Goal: Information Seeking & Learning: Check status

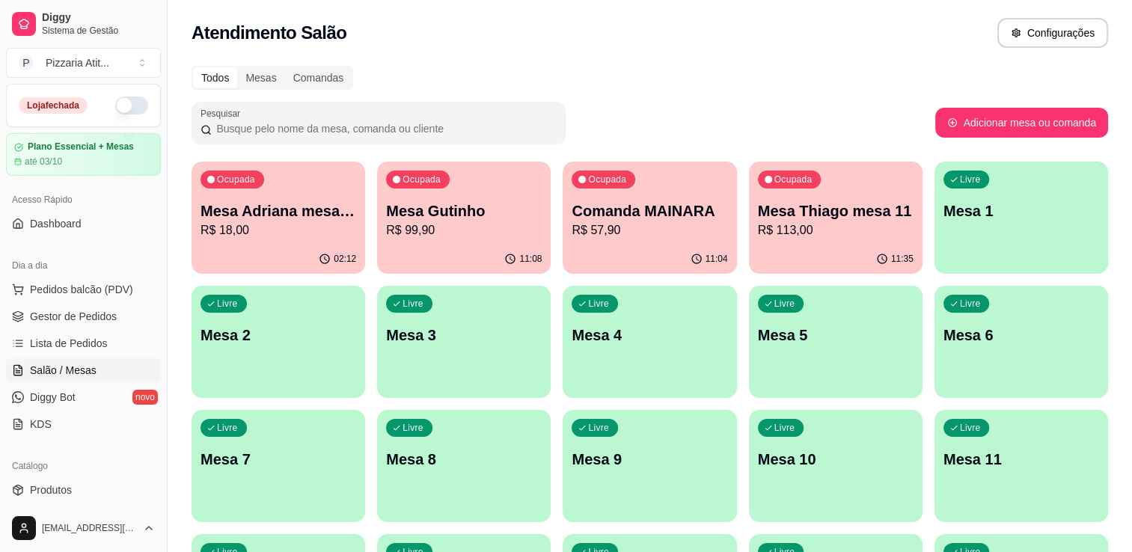
click at [124, 108] on button "button" at bounding box center [131, 106] width 33 height 18
click at [471, 236] on p "R$ 99,90" at bounding box center [463, 229] width 151 height 17
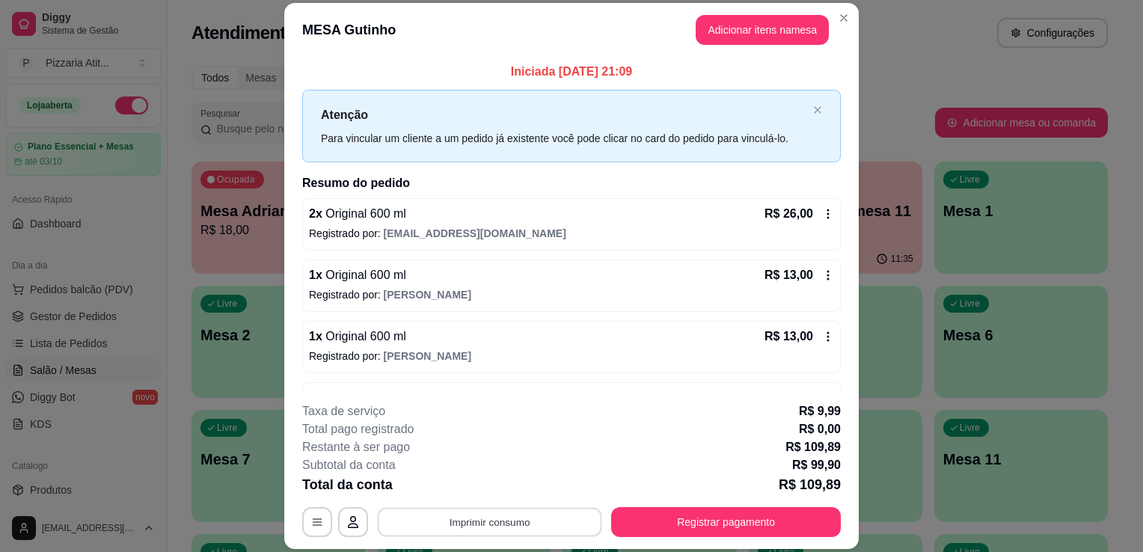
click at [515, 523] on button "Imprimir consumo" at bounding box center [490, 522] width 224 height 29
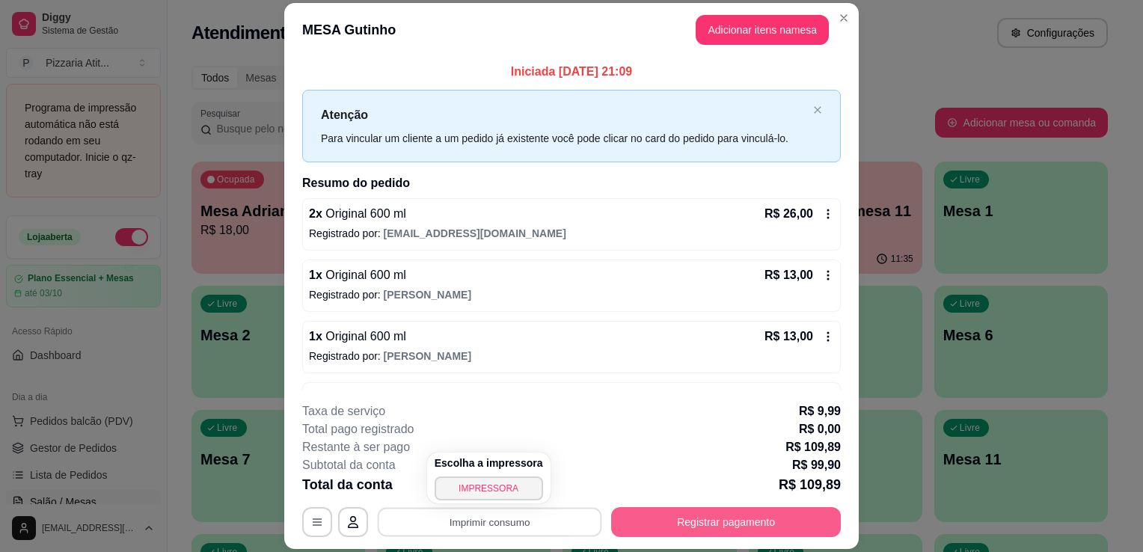
click at [686, 525] on button "Registrar pagamento" at bounding box center [726, 522] width 230 height 30
click at [686, 525] on button "Registrar pagamento" at bounding box center [726, 522] width 223 height 29
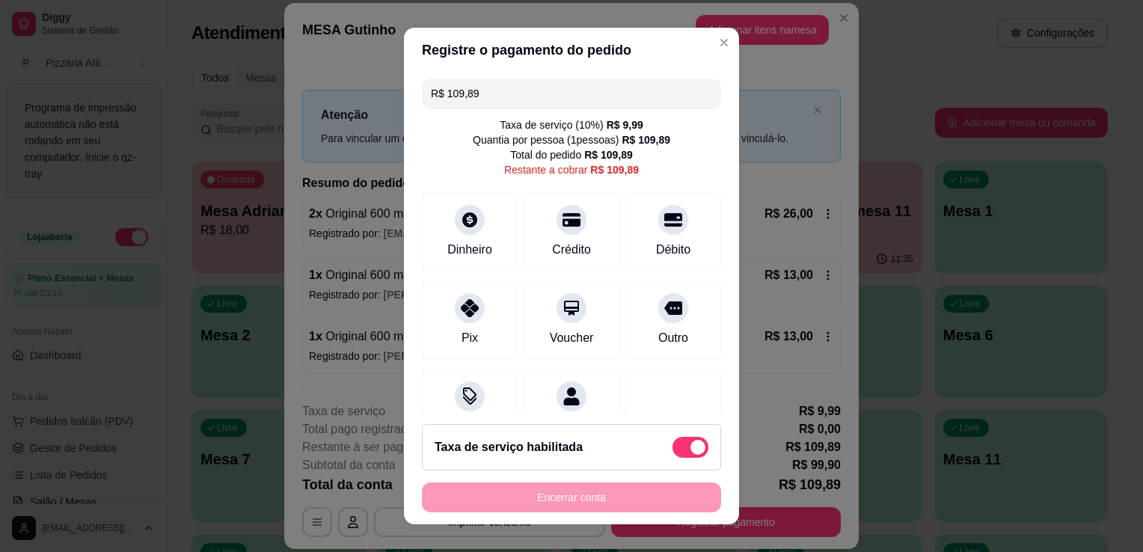
click at [672, 502] on div "Encerrar conta" at bounding box center [571, 498] width 299 height 30
click at [562, 217] on icon at bounding box center [571, 215] width 19 height 15
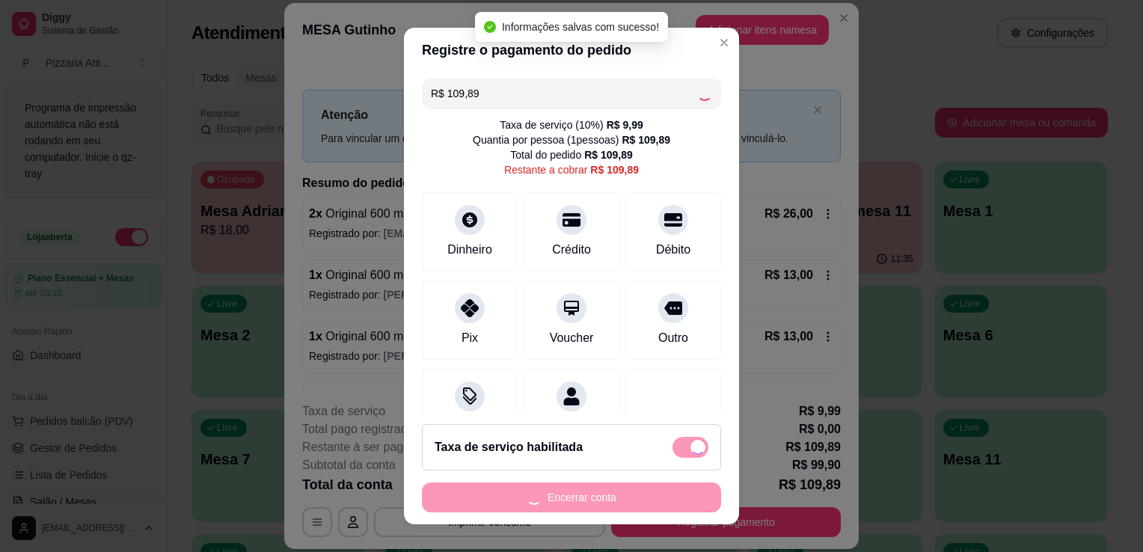
type input "R$ 0,00"
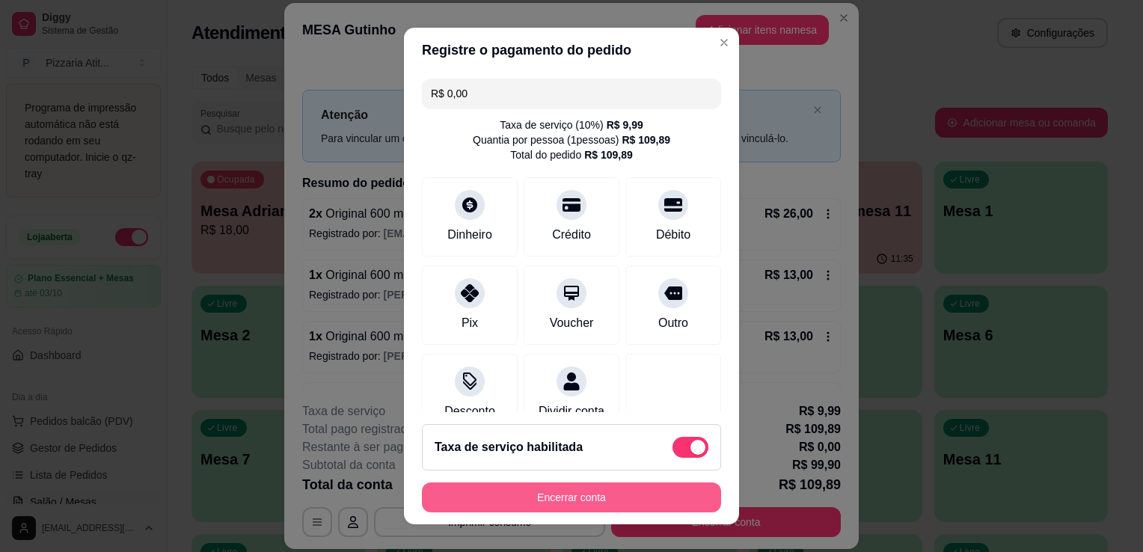
click at [593, 501] on button "Encerrar conta" at bounding box center [571, 498] width 299 height 30
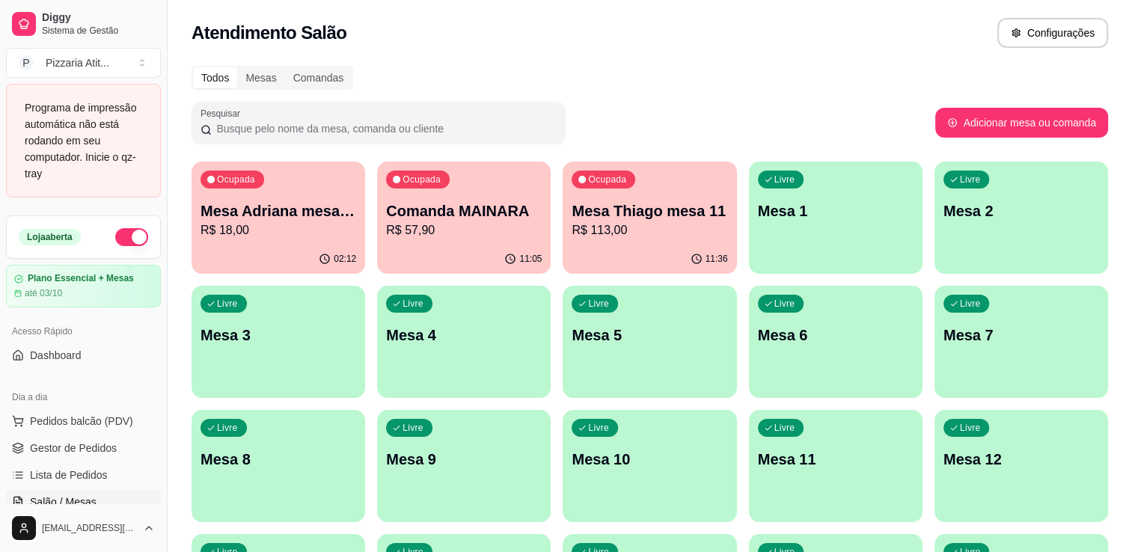
click at [263, 217] on p "Mesa Adriana mesa 15" at bounding box center [279, 211] width 156 height 21
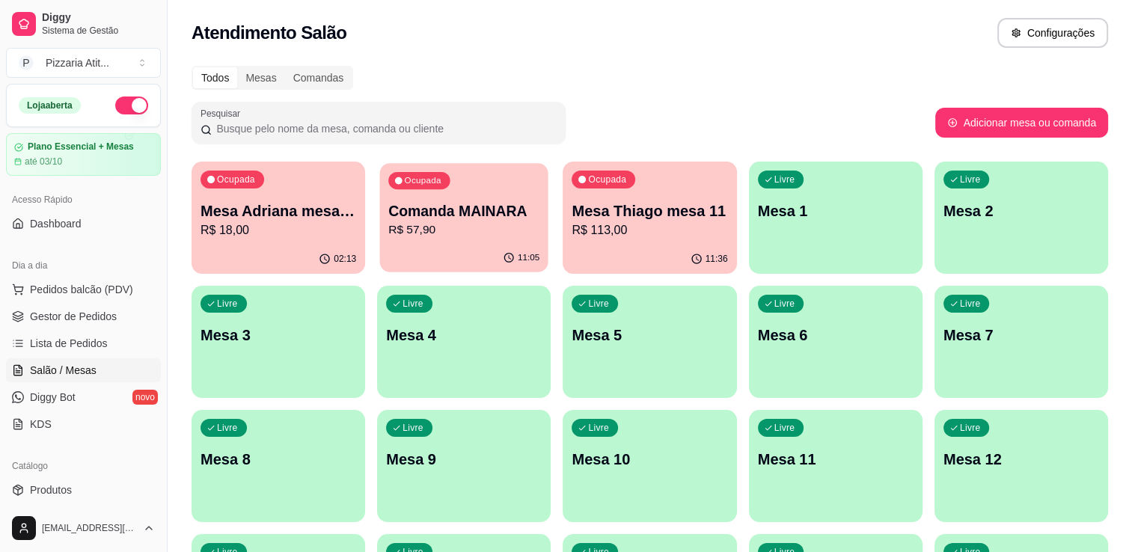
click at [464, 215] on p "Comanda MAINARA" at bounding box center [463, 211] width 151 height 20
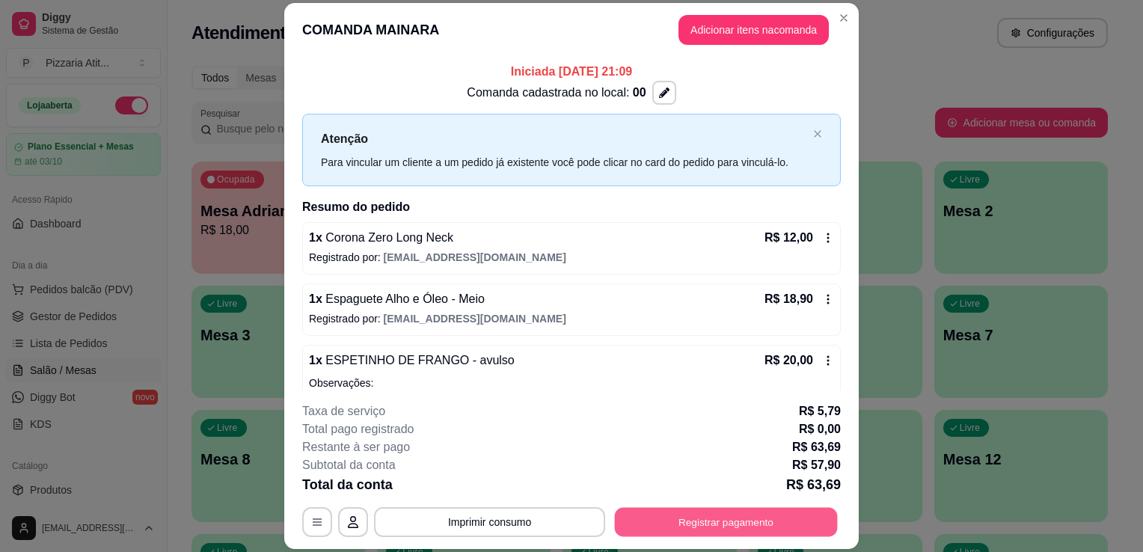
click at [697, 531] on button "Registrar pagamento" at bounding box center [726, 522] width 223 height 29
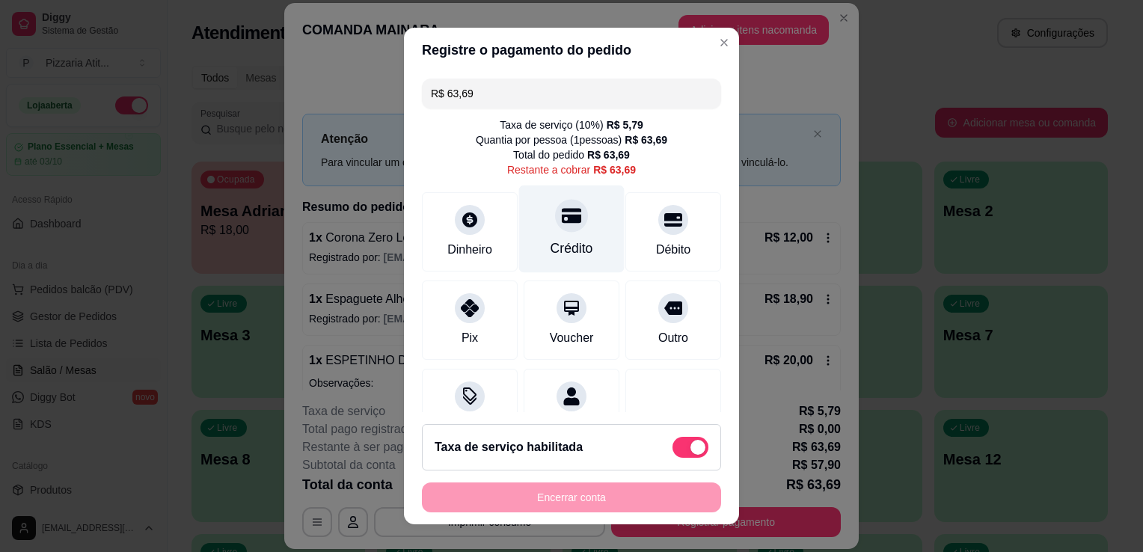
click at [580, 233] on div "Crédito" at bounding box center [571, 230] width 105 height 88
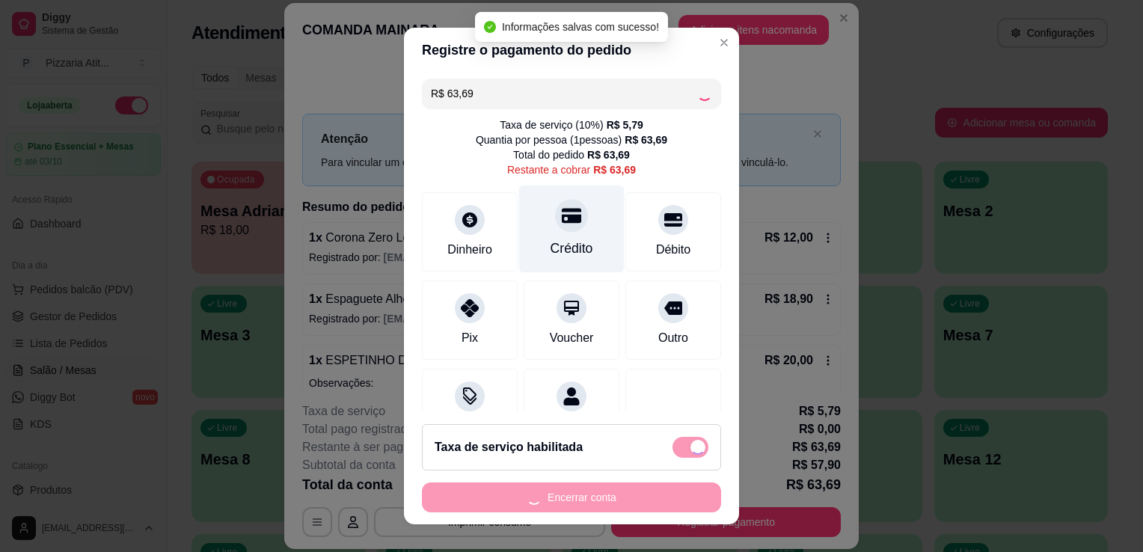
type input "R$ 0,00"
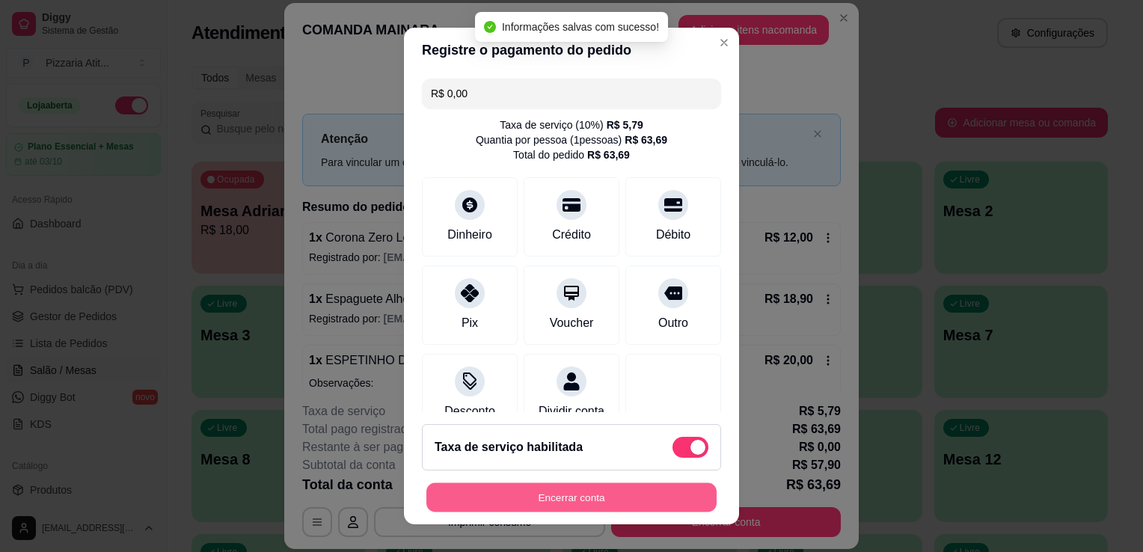
click at [616, 492] on button "Encerrar conta" at bounding box center [571, 497] width 290 height 29
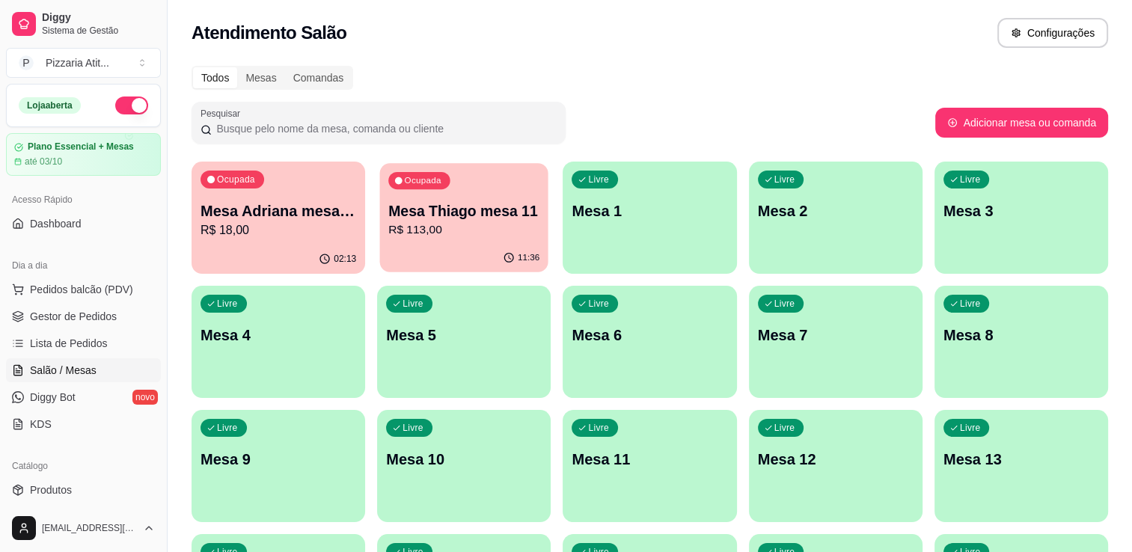
click at [459, 220] on p "Mesa Thiago mesa 11" at bounding box center [463, 211] width 151 height 20
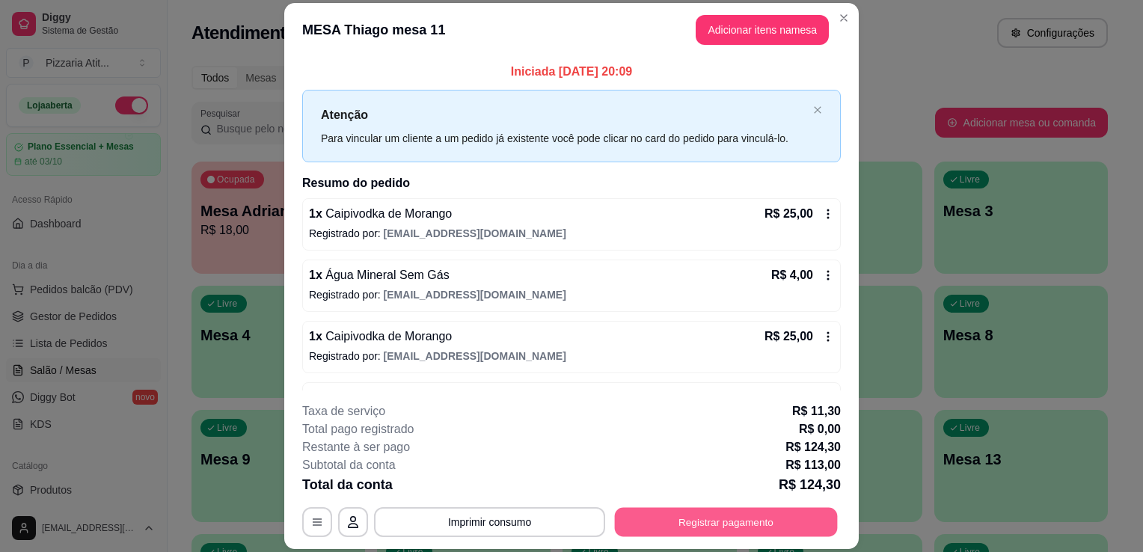
click at [642, 528] on button "Registrar pagamento" at bounding box center [726, 522] width 223 height 29
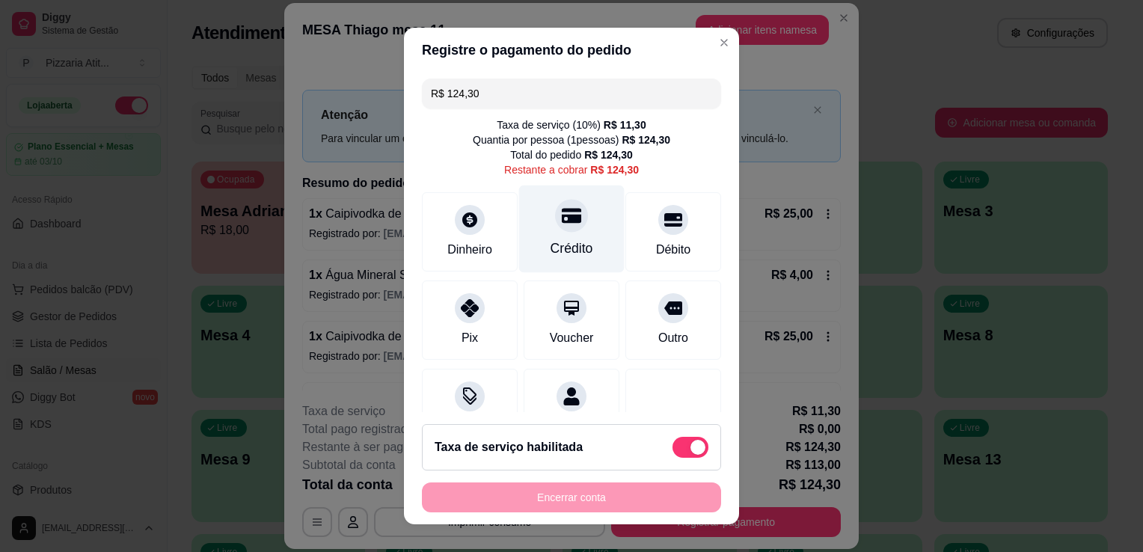
click at [527, 230] on div "Crédito" at bounding box center [571, 230] width 105 height 88
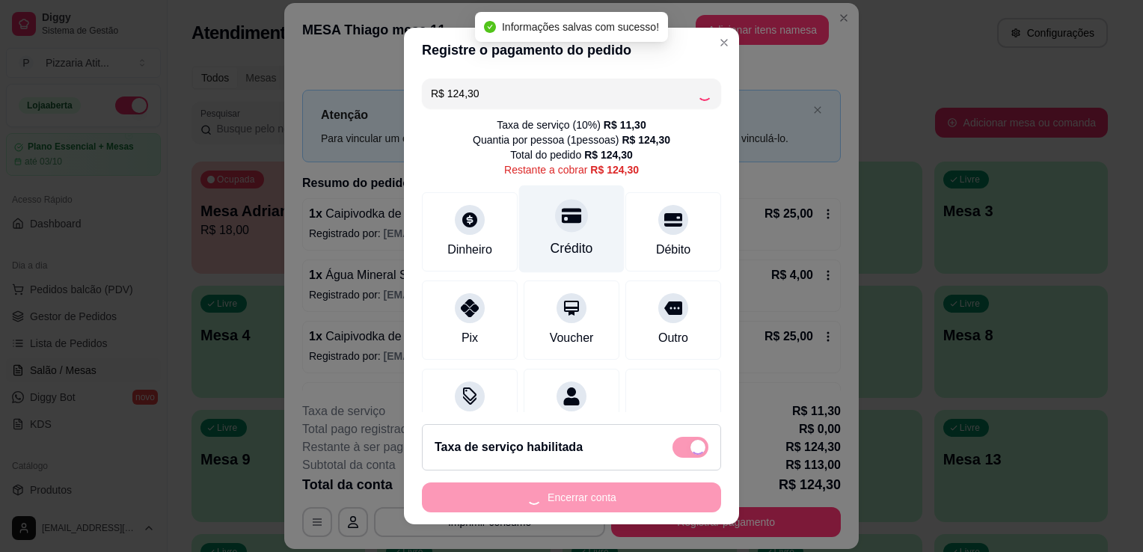
type input "R$ 0,00"
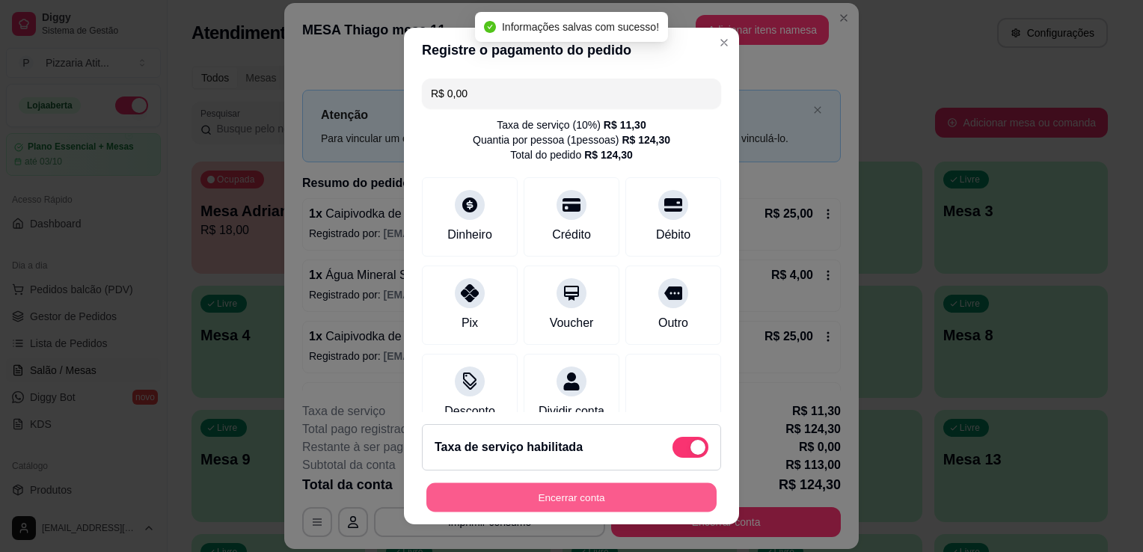
click at [658, 499] on button "Encerrar conta" at bounding box center [571, 497] width 290 height 29
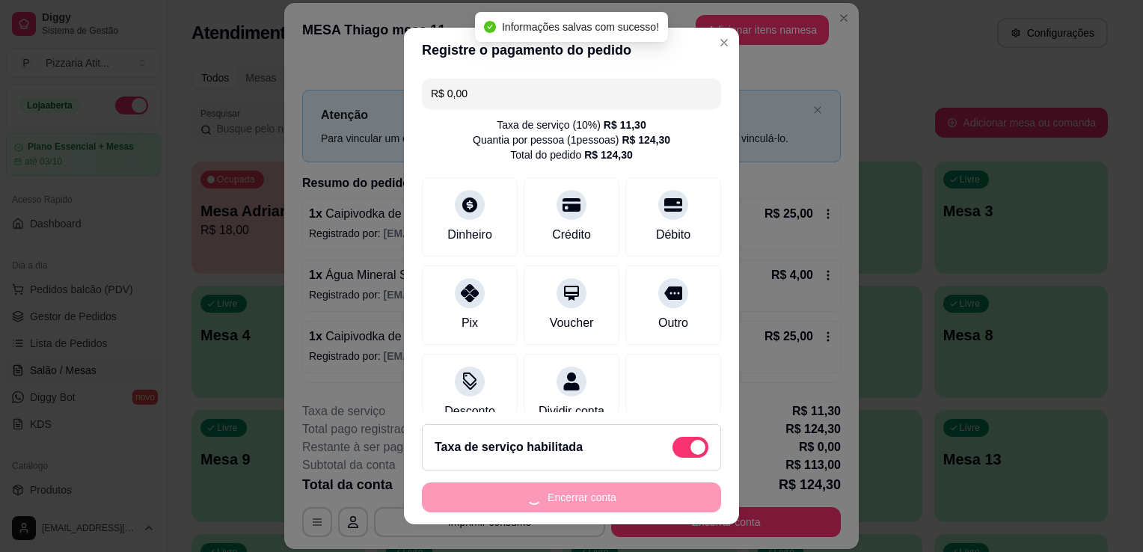
click at [658, 499] on div "Encerrar conta" at bounding box center [571, 498] width 299 height 30
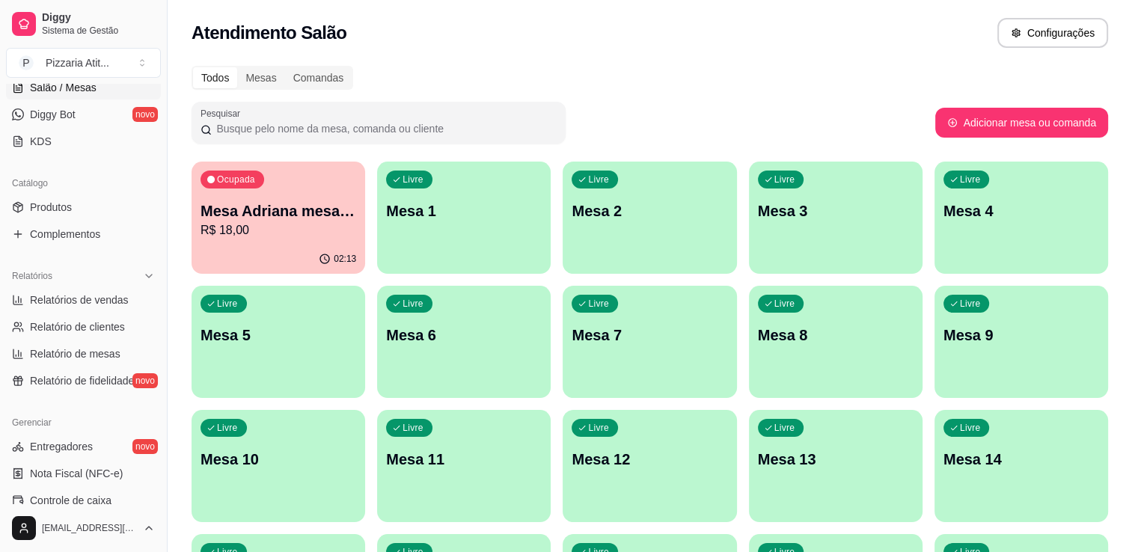
scroll to position [299, 0]
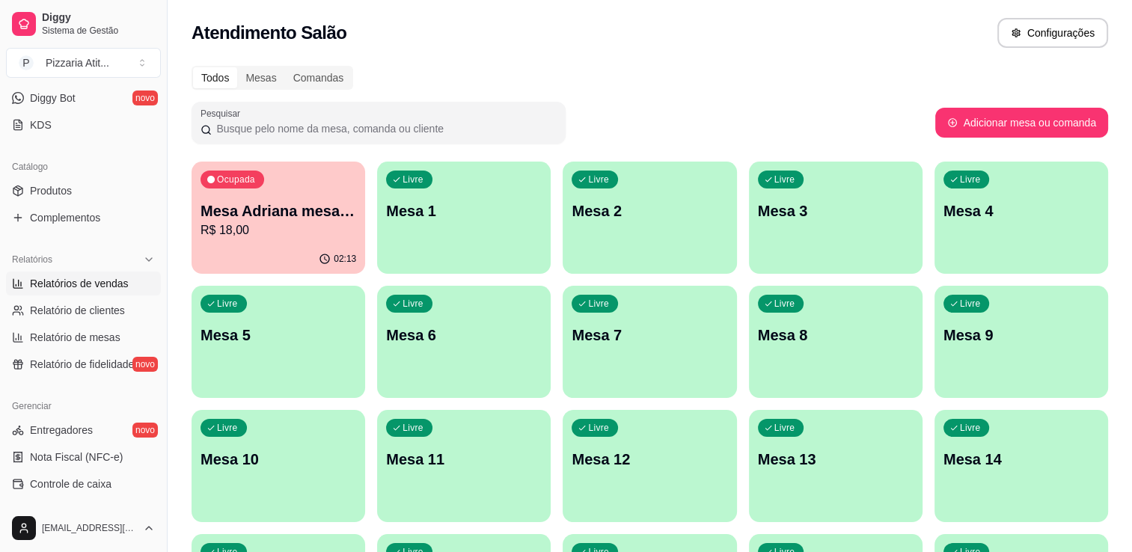
click at [108, 276] on span "Relatórios de vendas" at bounding box center [79, 283] width 99 height 15
select select "ALL"
select select "0"
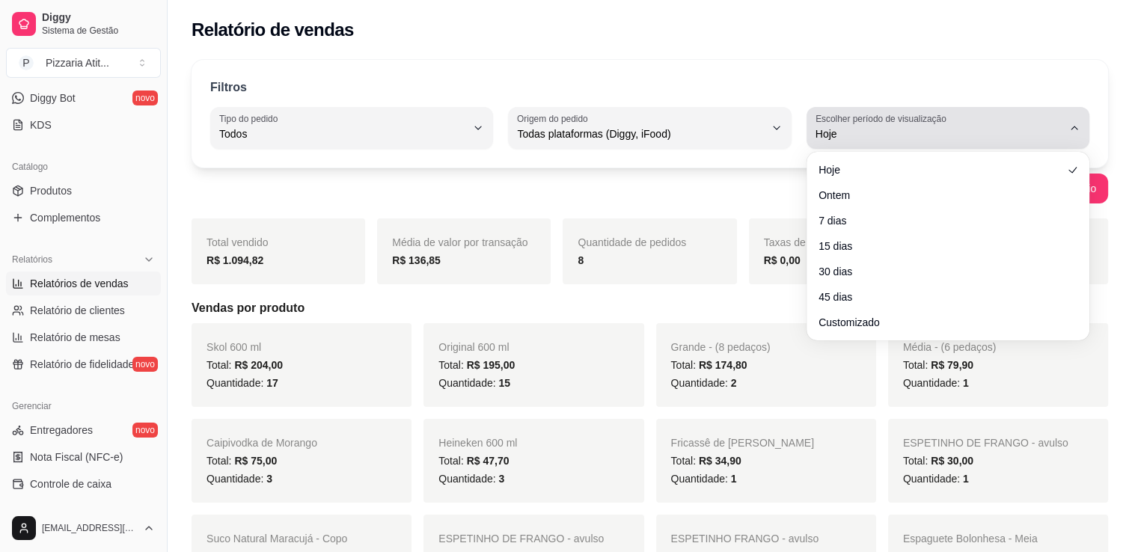
click at [884, 136] on span "Hoje" at bounding box center [939, 133] width 247 height 15
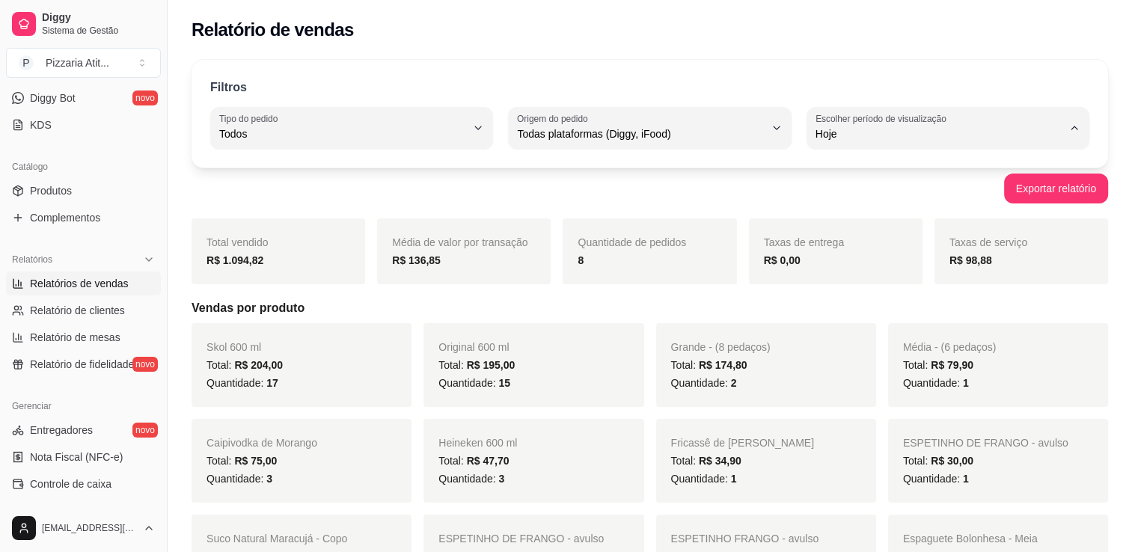
click at [824, 174] on span "Hoje" at bounding box center [941, 169] width 234 height 14
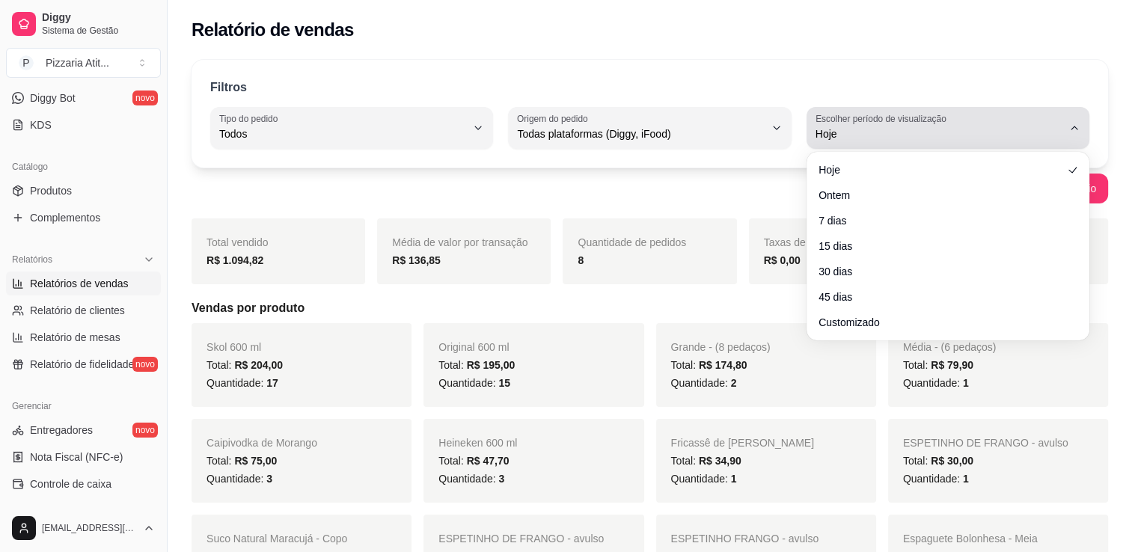
click at [1077, 132] on icon "button" at bounding box center [1074, 128] width 12 height 12
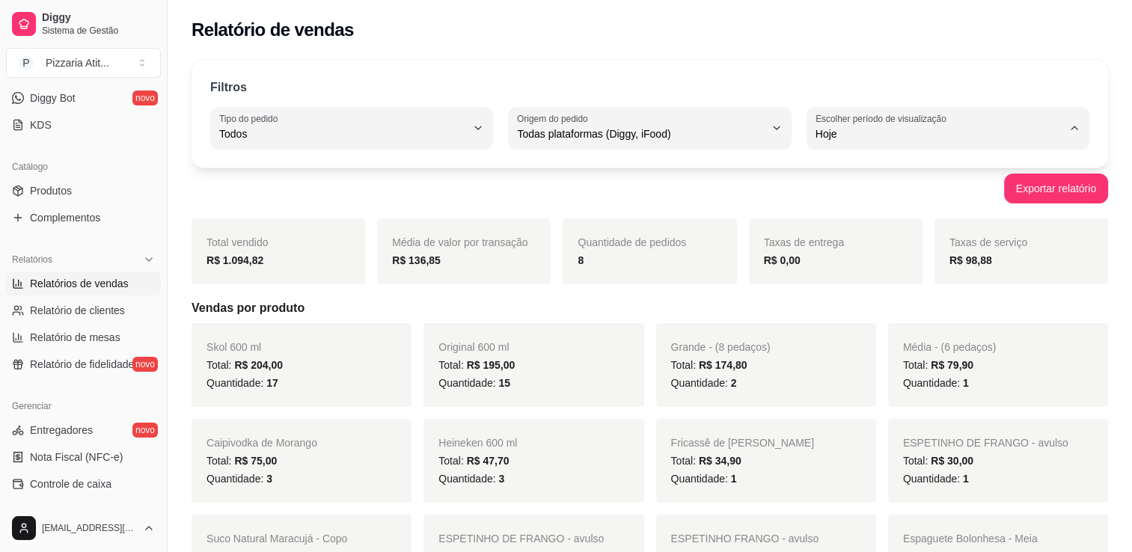
click at [925, 170] on span "Hoje" at bounding box center [941, 169] width 234 height 14
drag, startPoint x: 1126, startPoint y: 13, endPoint x: 1138, endPoint y: 5, distance: 14.5
click at [1132, 5] on html "Diggy Sistema de Gestão P Pizzaria Atit ... Loja aberta Plano Essencial + Mesas…" at bounding box center [566, 276] width 1132 height 552
click at [859, 193] on span "Ontem" at bounding box center [941, 193] width 234 height 14
type input "1"
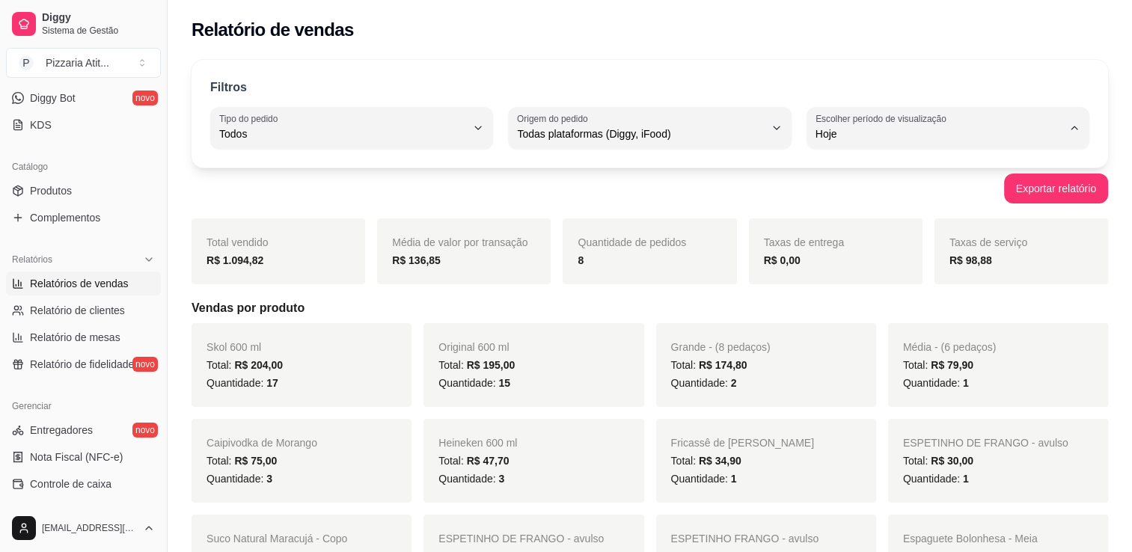
select select "1"
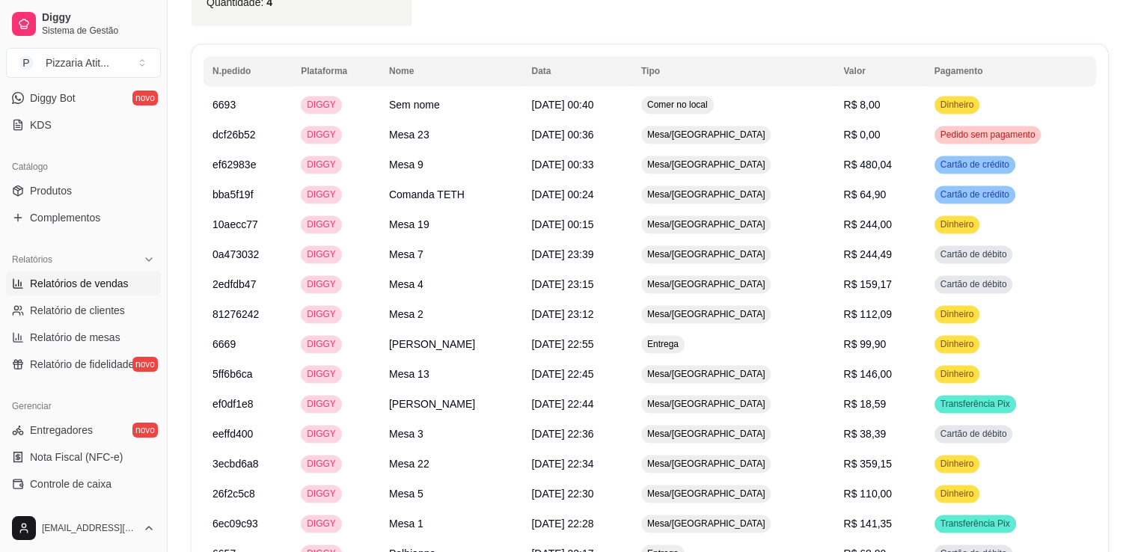
scroll to position [2069, 0]
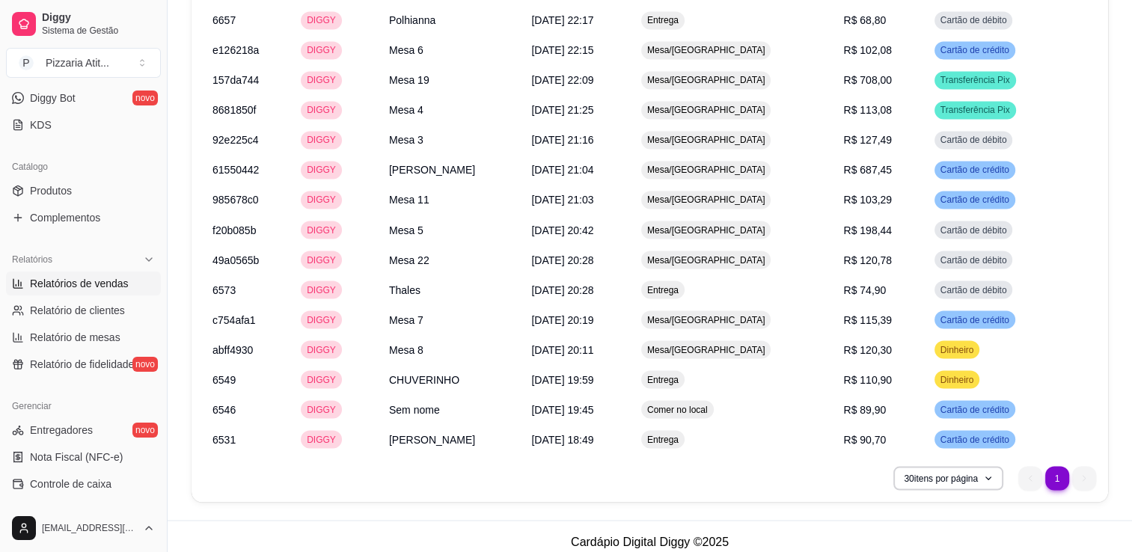
scroll to position [2612, 0]
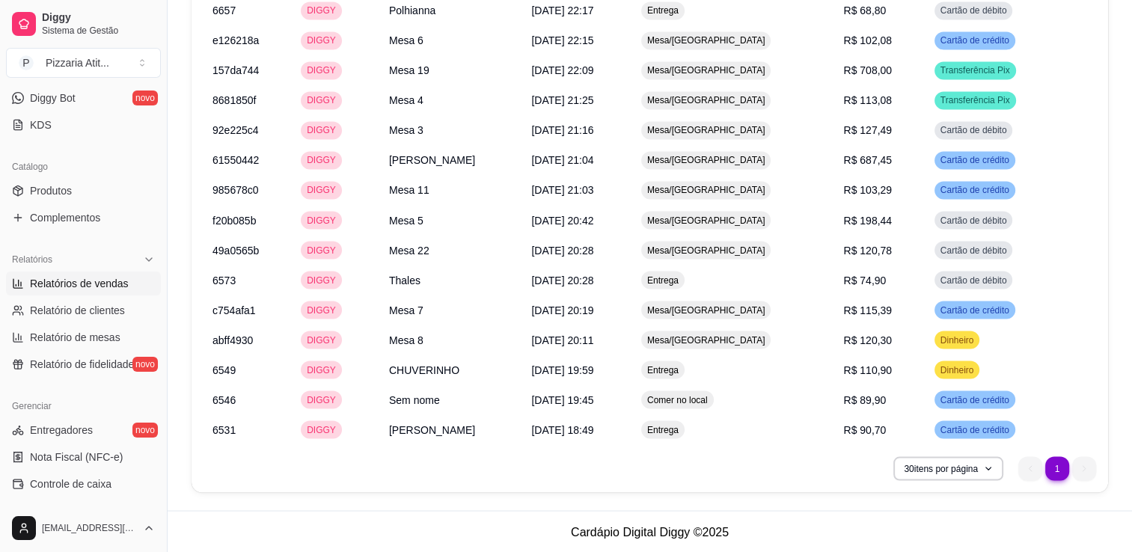
click at [103, 280] on span "Relatórios de vendas" at bounding box center [79, 283] width 99 height 15
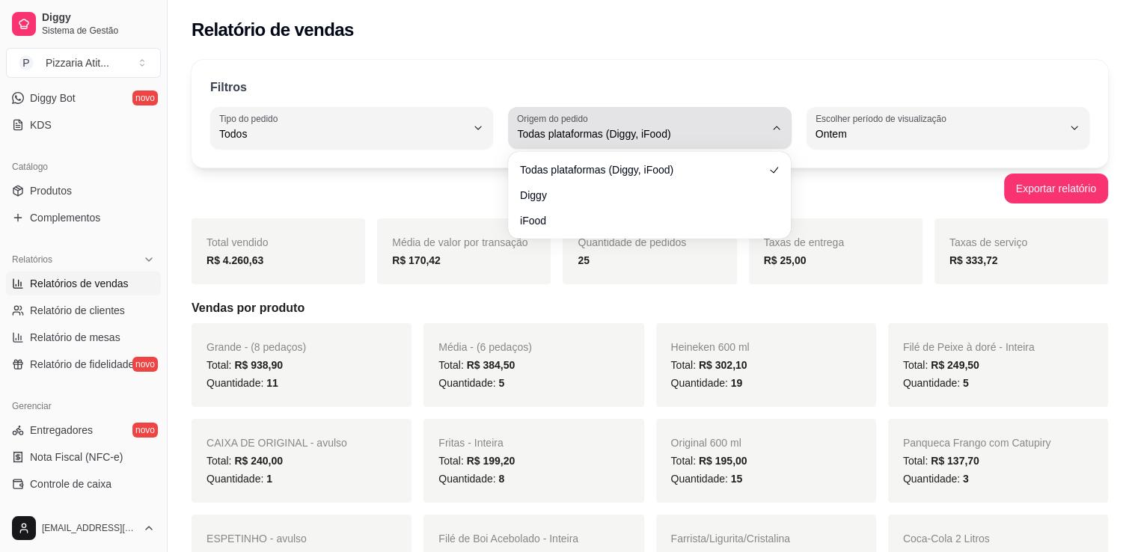
click at [676, 130] on span "Todas plataformas (Diggy, iFood)" at bounding box center [640, 133] width 247 height 15
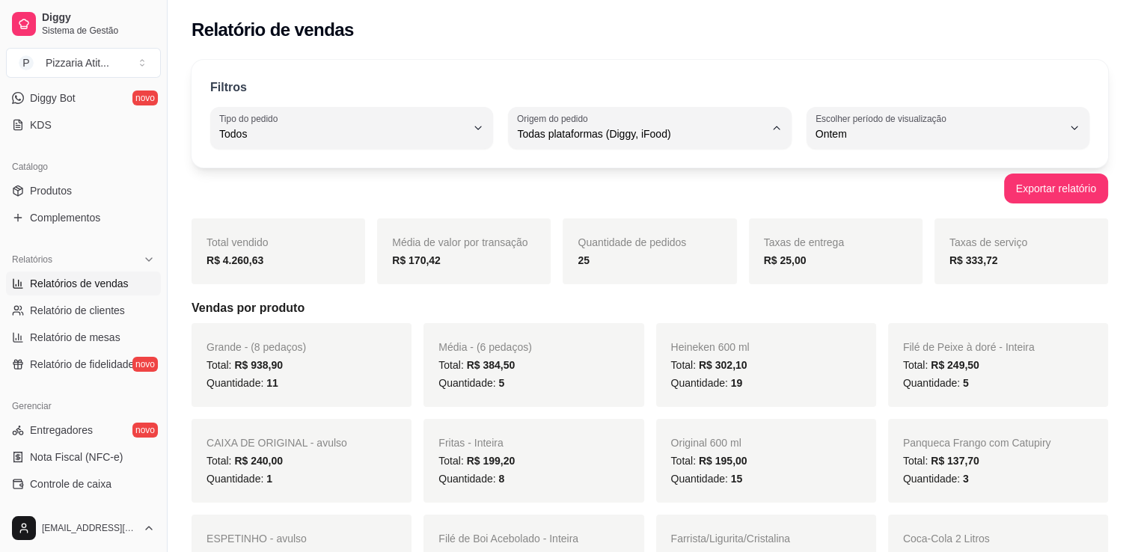
click at [547, 201] on span "Diggy" at bounding box center [642, 193] width 234 height 14
type input "DIGGY"
select select "DIGGY"
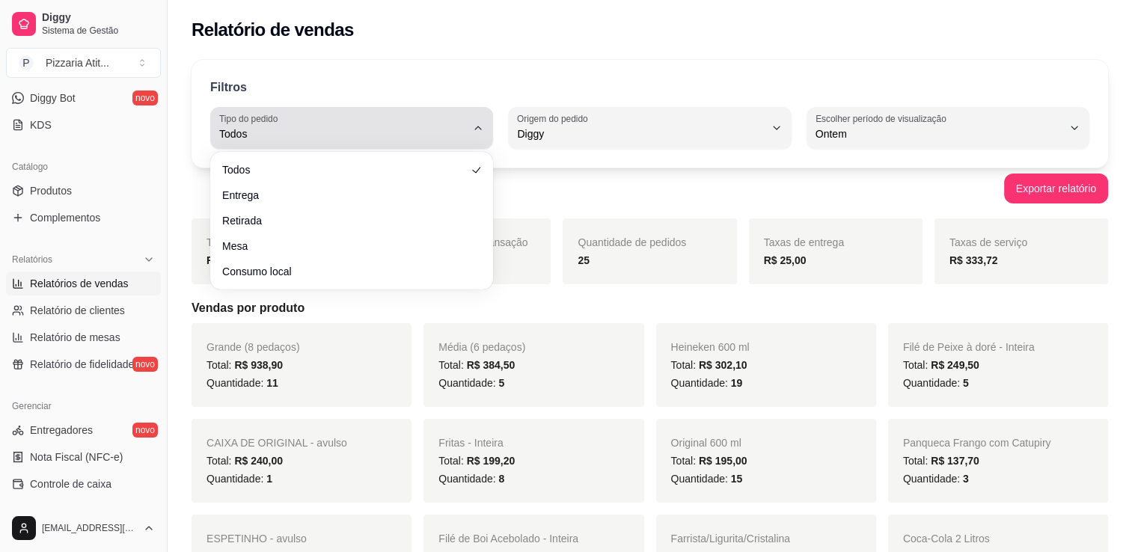
click at [401, 137] on span "Todos" at bounding box center [342, 133] width 247 height 15
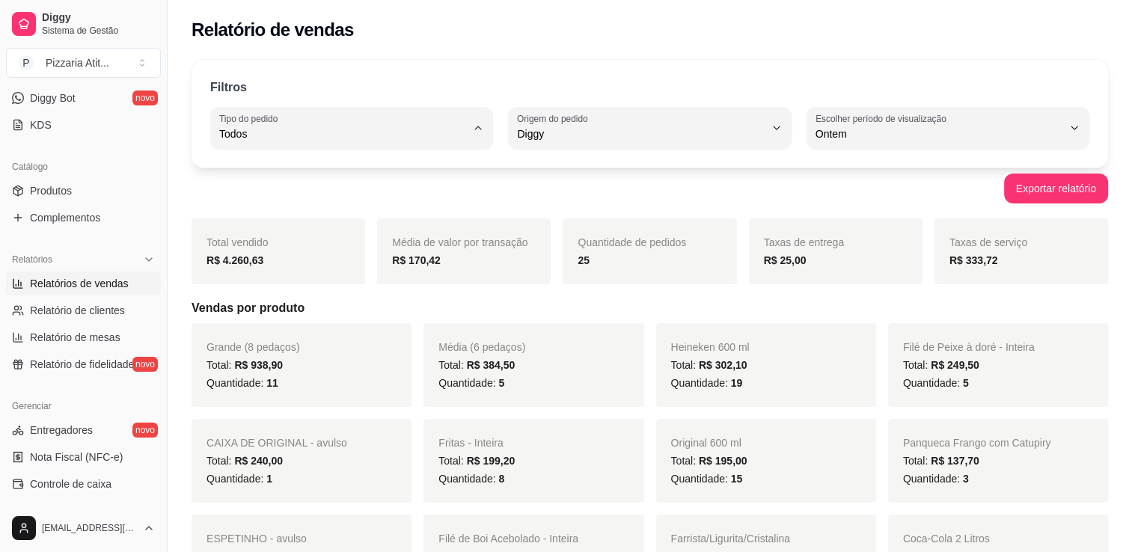
click at [377, 268] on span "Consumo local" at bounding box center [344, 267] width 234 height 14
type input "EAT_IN"
select select "EAT_IN"
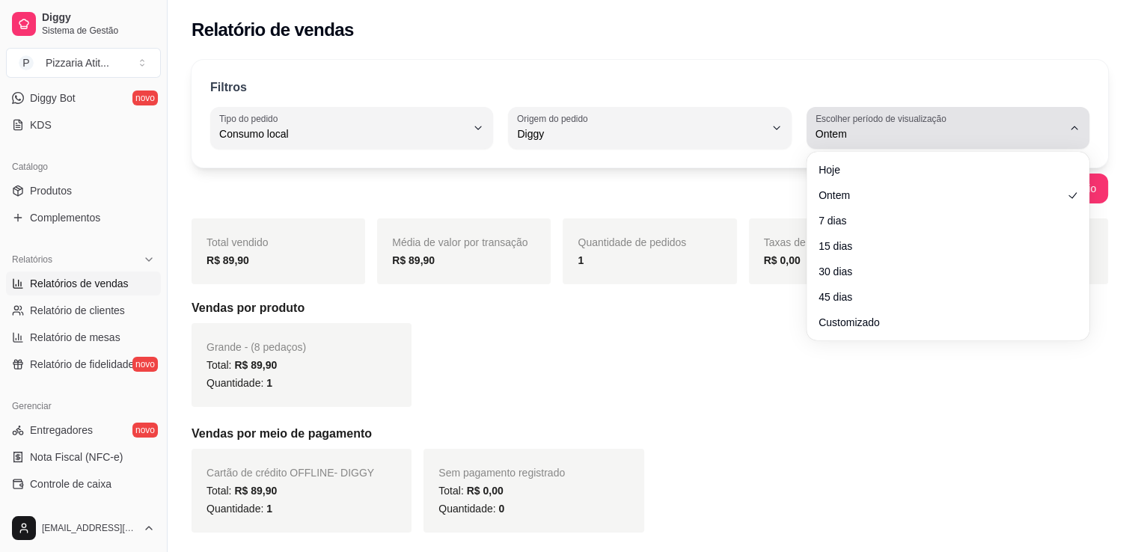
click at [1074, 126] on icon "button" at bounding box center [1074, 128] width 12 height 12
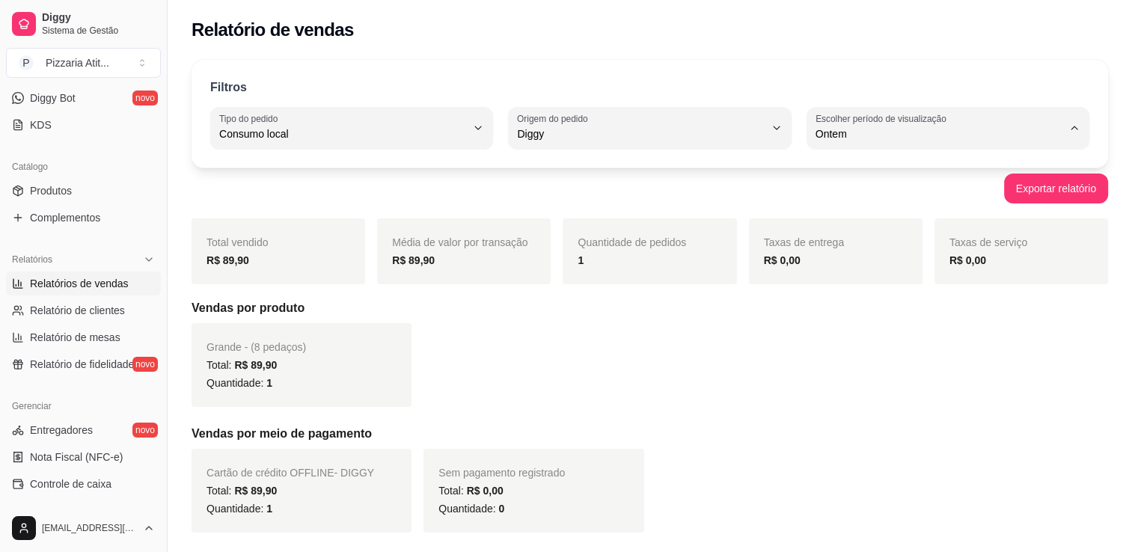
click at [1050, 201] on span "Ontem" at bounding box center [941, 193] width 234 height 14
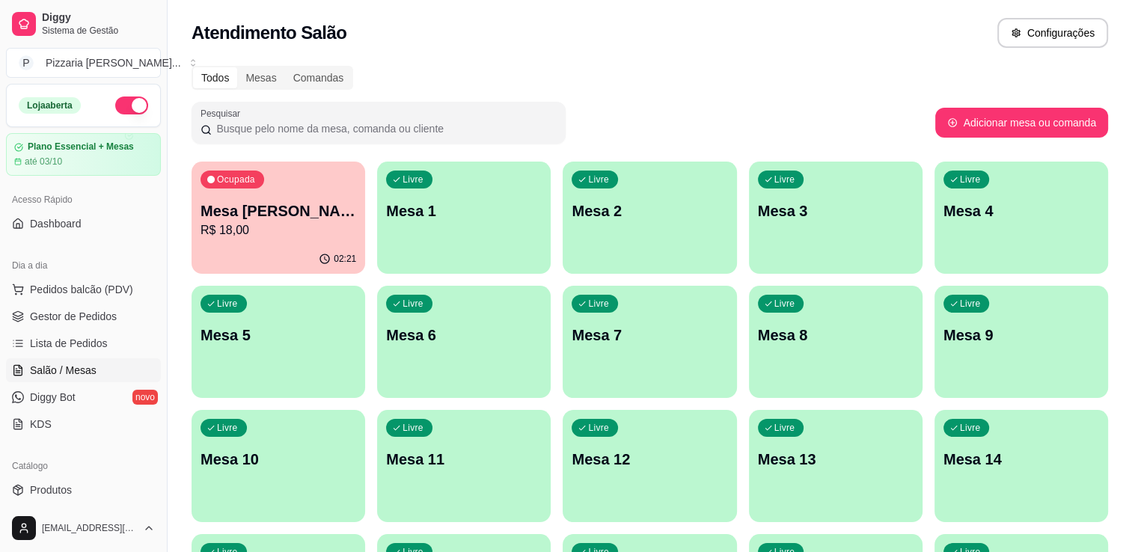
click at [115, 103] on button "button" at bounding box center [131, 106] width 33 height 18
